Goal: Transaction & Acquisition: Download file/media

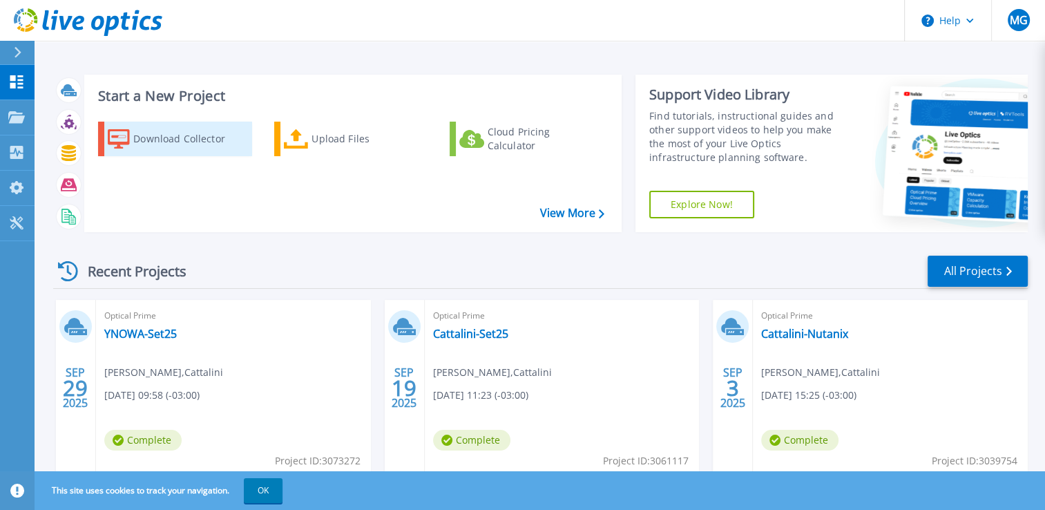
click at [146, 132] on div "Download Collector" at bounding box center [188, 139] width 110 height 28
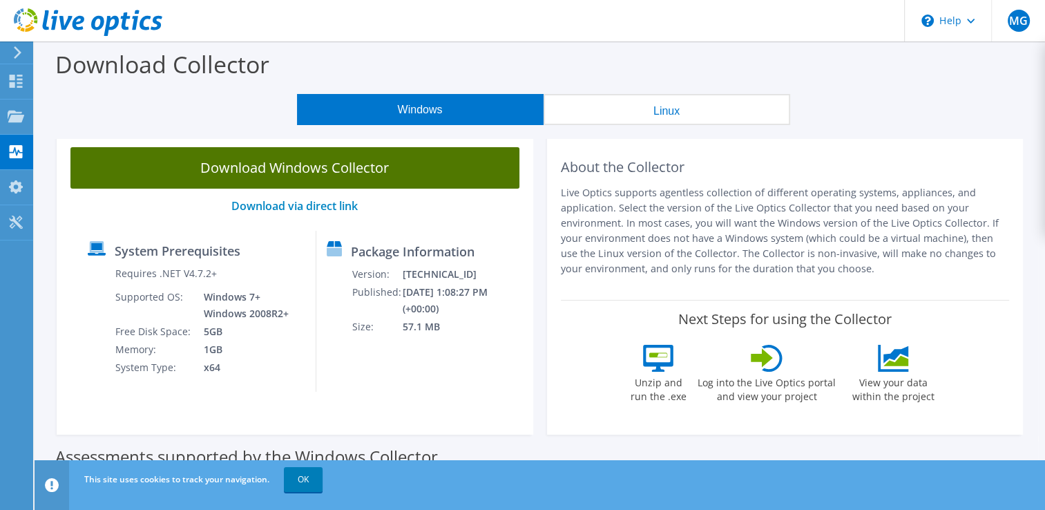
click at [315, 160] on link "Download Windows Collector" at bounding box center [294, 167] width 449 height 41
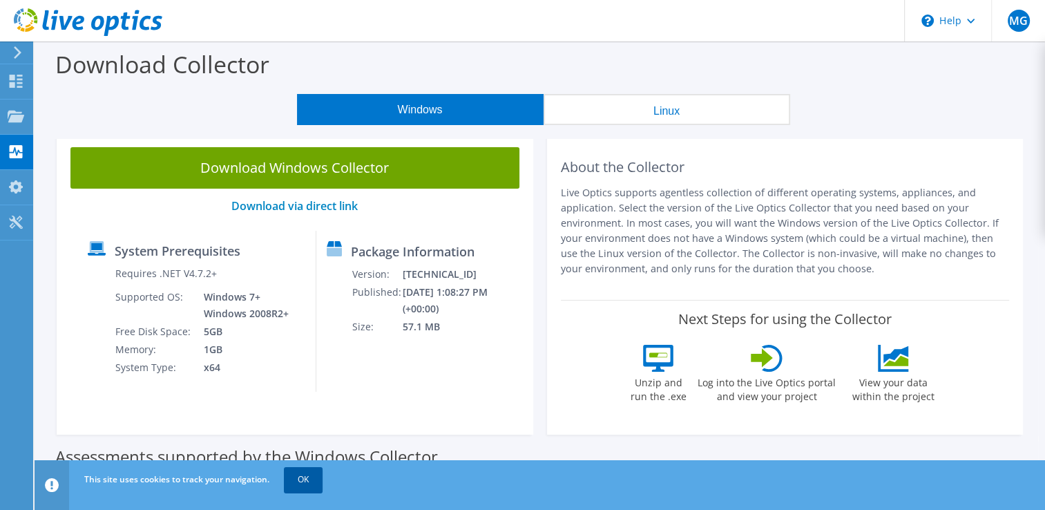
click at [308, 474] on link "OK" at bounding box center [303, 479] width 39 height 25
